Goal: Use online tool/utility: Utilize a website feature to perform a specific function

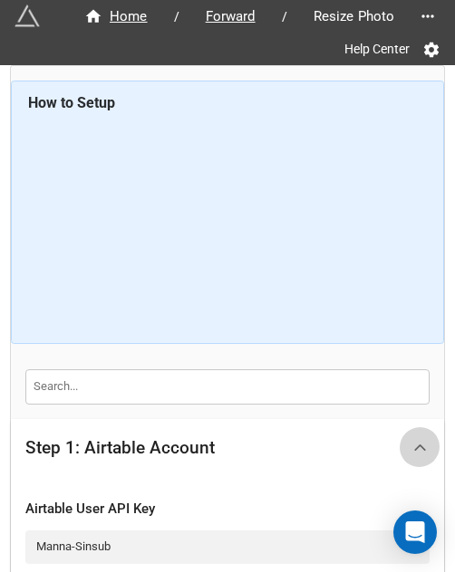
click at [410, 442] on icon at bounding box center [419, 447] width 19 height 19
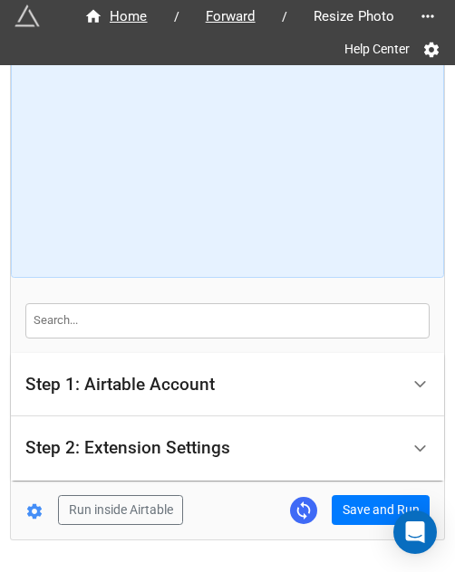
scroll to position [120, 0]
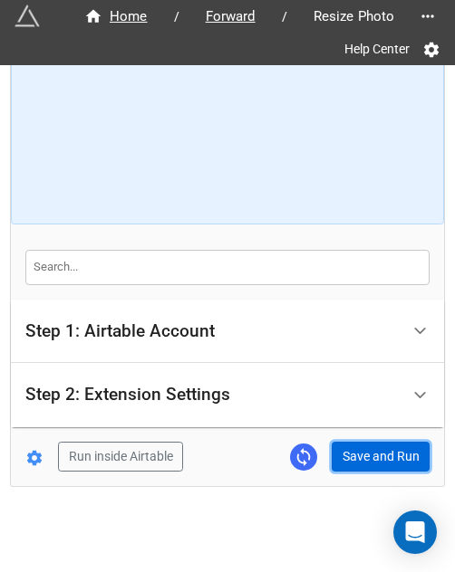
click at [377, 447] on button "Save and Run" at bounding box center [380, 457] width 98 height 31
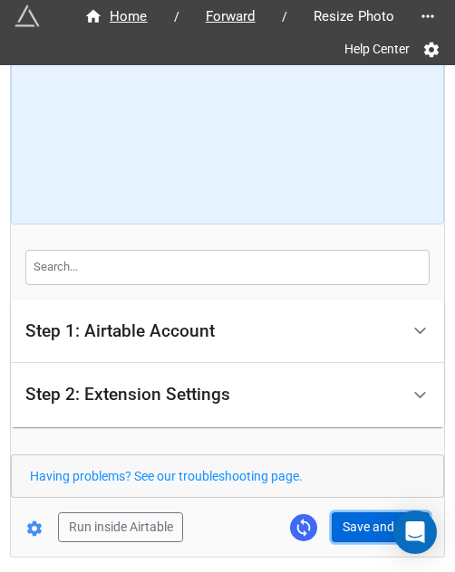
click at [359, 535] on button "Save and Run" at bounding box center [380, 527] width 98 height 31
click at [344, 533] on button "Save and Run" at bounding box center [380, 527] width 98 height 31
click at [342, 512] on button "Save and Run" at bounding box center [380, 527] width 98 height 31
click at [364, 527] on button "Save and Run" at bounding box center [380, 527] width 98 height 31
click at [331, 521] on button "Save and Run" at bounding box center [380, 527] width 98 height 31
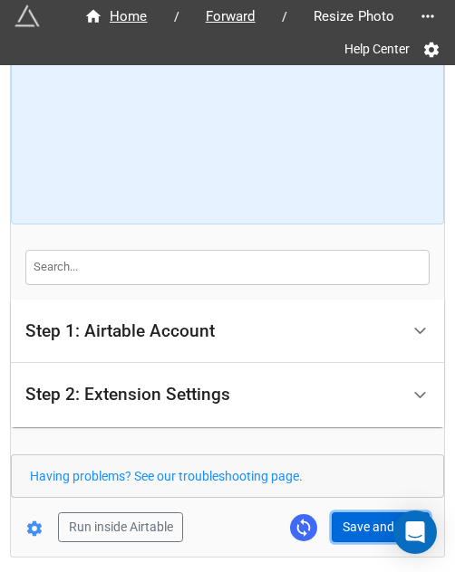
drag, startPoint x: 363, startPoint y: 530, endPoint x: 451, endPoint y: 513, distance: 89.3
click at [363, 528] on button "Save and Run" at bounding box center [380, 527] width 98 height 31
click at [362, 534] on button "Save and Run" at bounding box center [380, 527] width 98 height 31
click at [352, 521] on button "Save and Run" at bounding box center [380, 527] width 98 height 31
click at [337, 522] on button "Save and Run" at bounding box center [380, 527] width 98 height 31
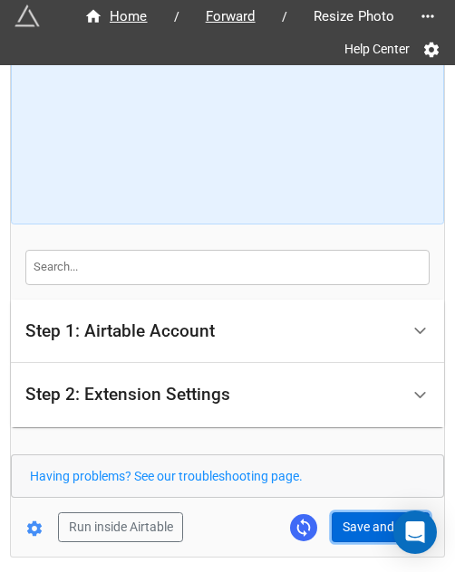
click at [351, 531] on button "Save and Run" at bounding box center [380, 527] width 98 height 31
drag, startPoint x: 349, startPoint y: 526, endPoint x: 359, endPoint y: 525, distance: 9.1
click at [349, 526] on button "Save and Run" at bounding box center [380, 527] width 98 height 31
drag, startPoint x: 348, startPoint y: 520, endPoint x: 439, endPoint y: 512, distance: 91.8
click at [348, 520] on button "Save and Run" at bounding box center [380, 527] width 98 height 31
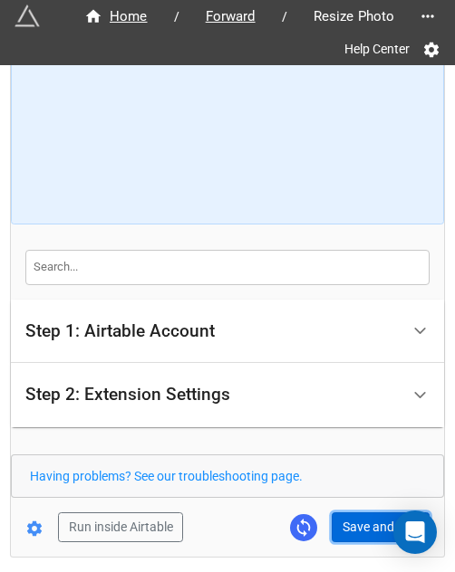
click at [372, 527] on button "Save and Run" at bounding box center [380, 527] width 98 height 31
click at [374, 520] on button "Save and Run" at bounding box center [380, 527] width 98 height 31
click at [366, 512] on button "Save and Run" at bounding box center [380, 527] width 98 height 31
click at [347, 523] on button "Save and Run" at bounding box center [380, 527] width 98 height 31
click at [340, 526] on button "Save and Run" at bounding box center [380, 527] width 98 height 31
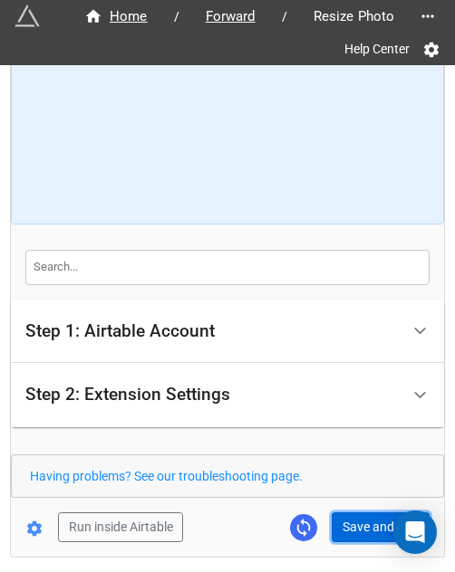
click at [351, 527] on button "Save and Run" at bounding box center [380, 527] width 98 height 31
click at [357, 519] on button "Save and Run" at bounding box center [380, 527] width 98 height 31
click at [337, 508] on form "How to Setup Step 1: Airtable Account Airtable User API Key Manna-Sinsub Airtab…" at bounding box center [227, 251] width 433 height 581
click at [348, 519] on button "Save and Run" at bounding box center [380, 527] width 98 height 31
drag, startPoint x: 366, startPoint y: 517, endPoint x: 353, endPoint y: 569, distance: 53.1
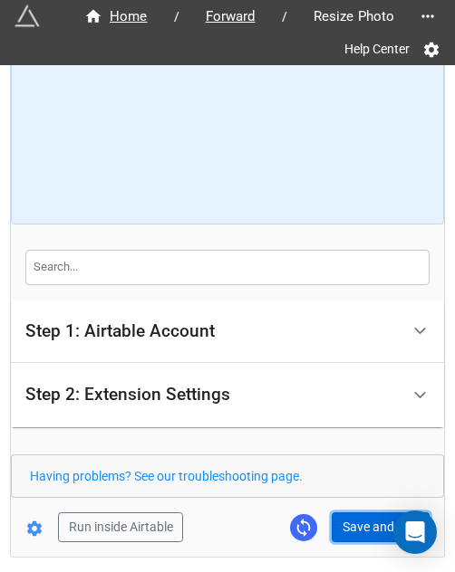
click at [366, 517] on button "Save and Run" at bounding box center [380, 527] width 98 height 31
drag, startPoint x: 357, startPoint y: 523, endPoint x: 436, endPoint y: 494, distance: 84.8
click at [357, 523] on button "Save and Run" at bounding box center [380, 527] width 98 height 31
click at [378, 521] on button "Save and Run" at bounding box center [380, 527] width 98 height 31
click at [349, 526] on button "Save and Run" at bounding box center [380, 527] width 98 height 31
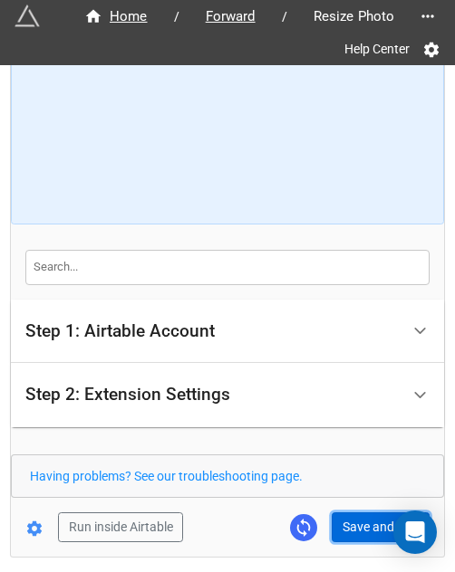
click at [340, 518] on button "Save and Run" at bounding box center [380, 527] width 98 height 31
click at [369, 531] on button "Save and Run" at bounding box center [380, 527] width 98 height 31
click at [360, 531] on button "Save and Run" at bounding box center [380, 527] width 98 height 31
click at [344, 545] on div "Home / Forward / Resize Photo Help Center How to Setup Step 1: Airtable Account…" at bounding box center [227, 252] width 433 height 610
click at [348, 536] on button "Save and Run" at bounding box center [380, 527] width 98 height 31
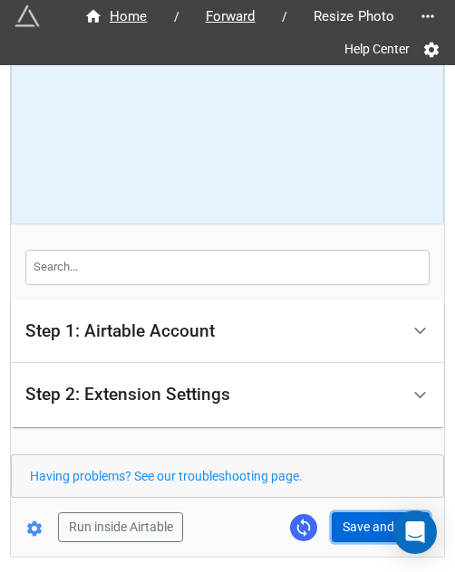
click at [360, 524] on button "Save and Run" at bounding box center [380, 527] width 98 height 31
click at [356, 520] on button "Save and Run" at bounding box center [380, 527] width 98 height 31
click at [367, 528] on button "Save and Run" at bounding box center [380, 527] width 98 height 31
drag, startPoint x: 375, startPoint y: 521, endPoint x: 416, endPoint y: 492, distance: 50.0
click at [375, 521] on button "Save and Run" at bounding box center [380, 527] width 98 height 31
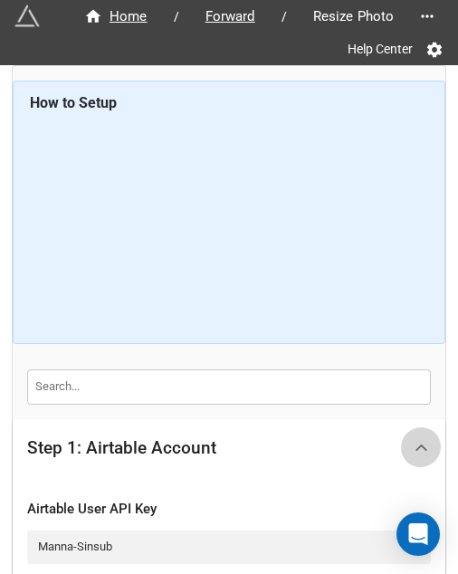
click at [420, 454] on icon at bounding box center [421, 447] width 19 height 19
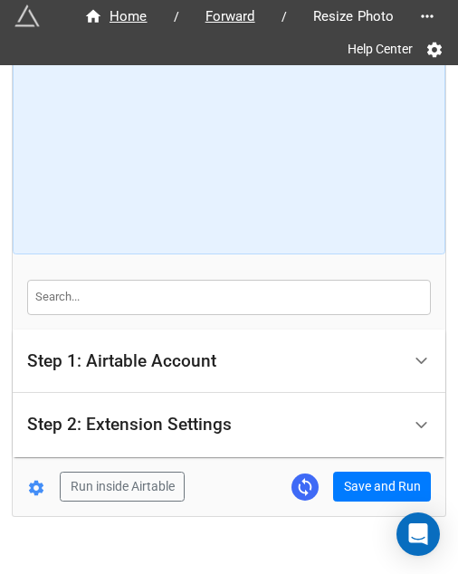
scroll to position [118, 0]
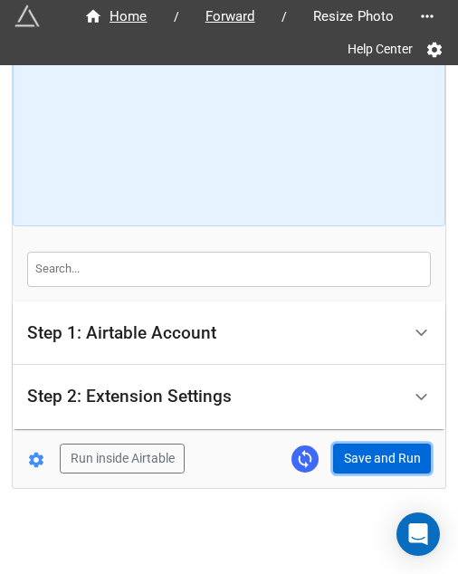
click at [389, 444] on button "Save and Run" at bounding box center [382, 459] width 98 height 31
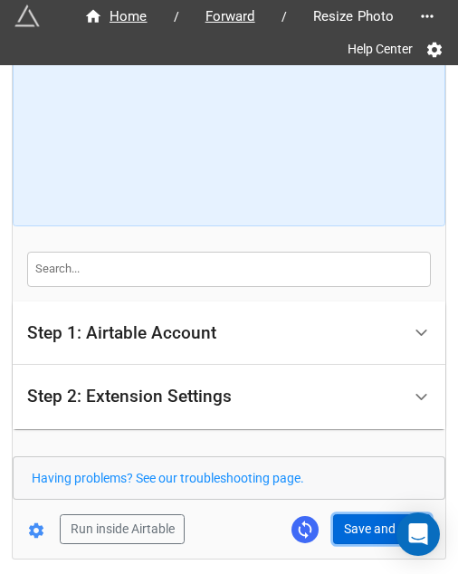
click at [369, 514] on button "Save and Run" at bounding box center [382, 529] width 98 height 31
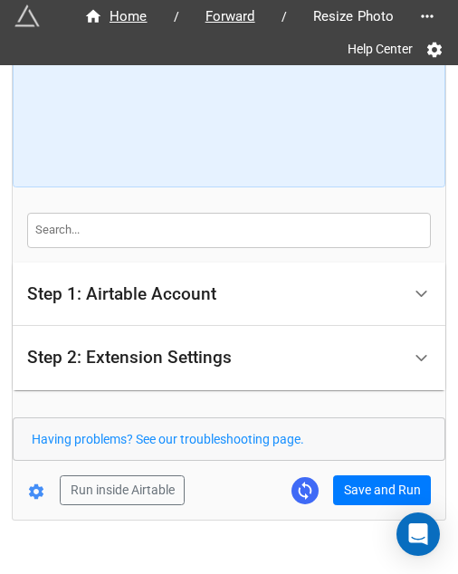
scroll to position [188, 0]
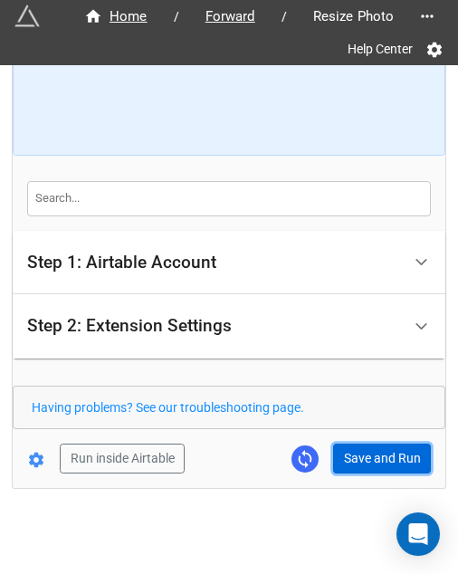
click at [349, 463] on button "Save and Run" at bounding box center [382, 459] width 98 height 31
drag, startPoint x: 369, startPoint y: 455, endPoint x: 369, endPoint y: 441, distance: 14.5
click at [369, 454] on button "Save and Run" at bounding box center [382, 459] width 98 height 31
click at [362, 455] on button "Save and Run" at bounding box center [382, 459] width 98 height 31
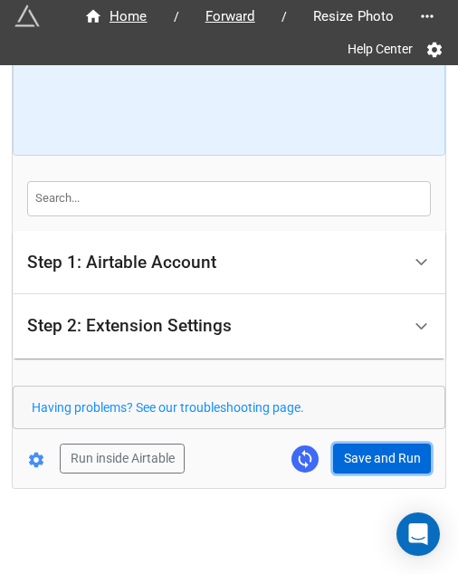
click at [359, 467] on button "Save and Run" at bounding box center [382, 459] width 98 height 31
click at [364, 461] on button "Save and Run" at bounding box center [382, 459] width 98 height 31
